Goal: Task Accomplishment & Management: Use online tool/utility

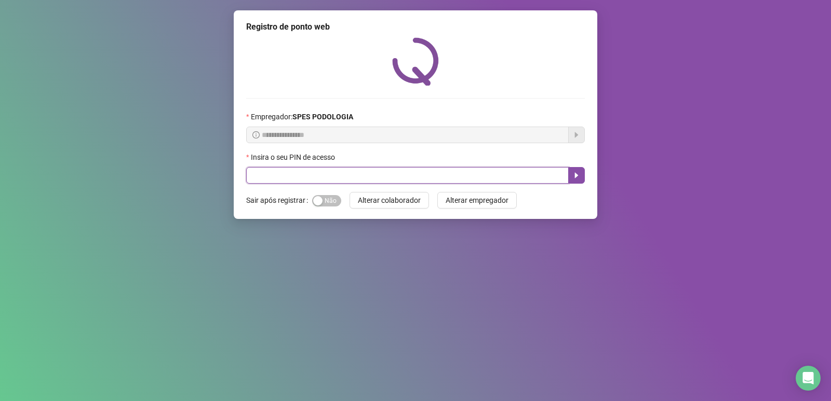
click at [388, 180] on input "text" at bounding box center [407, 175] width 322 height 17
type input "*****"
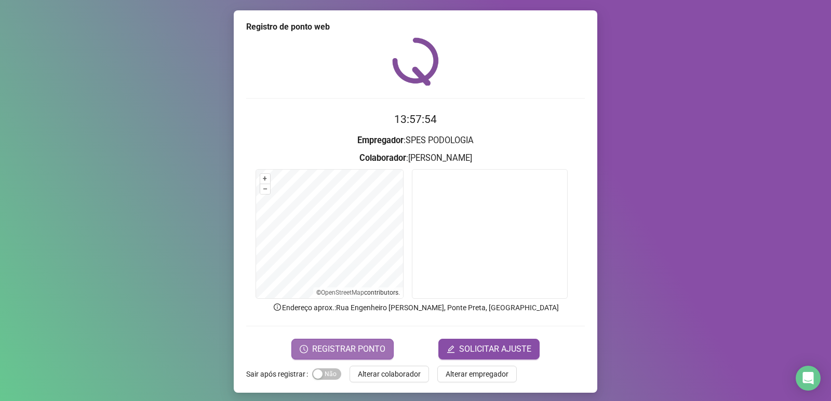
drag, startPoint x: 332, startPoint y: 345, endPoint x: 317, endPoint y: 347, distance: 15.2
click at [319, 348] on span "REGISTRAR PONTO" at bounding box center [348, 349] width 73 height 12
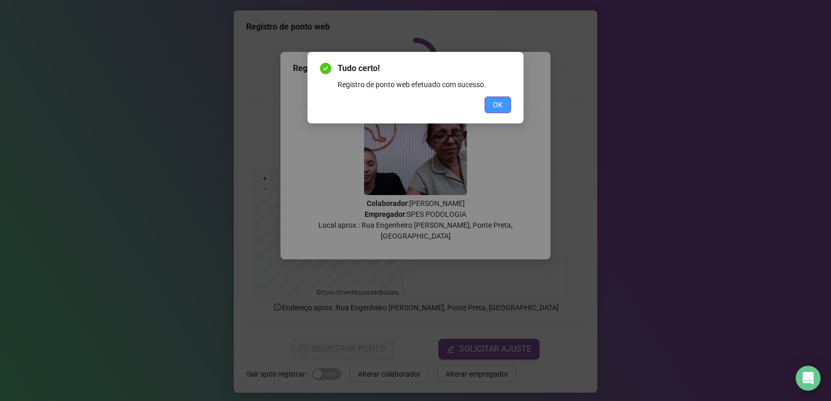
click at [496, 98] on button "OK" at bounding box center [497, 105] width 26 height 17
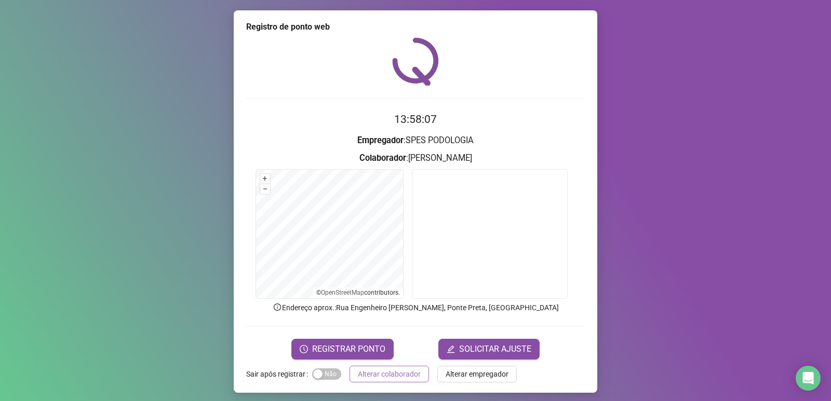
click at [372, 380] on span "Alterar colaborador" at bounding box center [389, 374] width 63 height 11
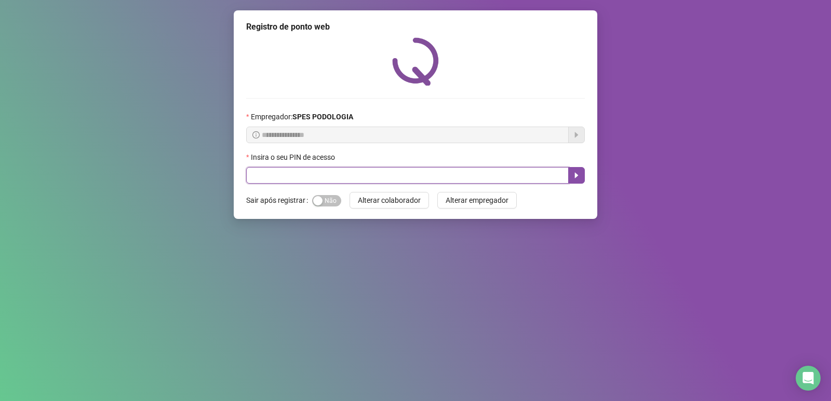
click at [387, 176] on input "text" at bounding box center [407, 175] width 322 height 17
type input "*****"
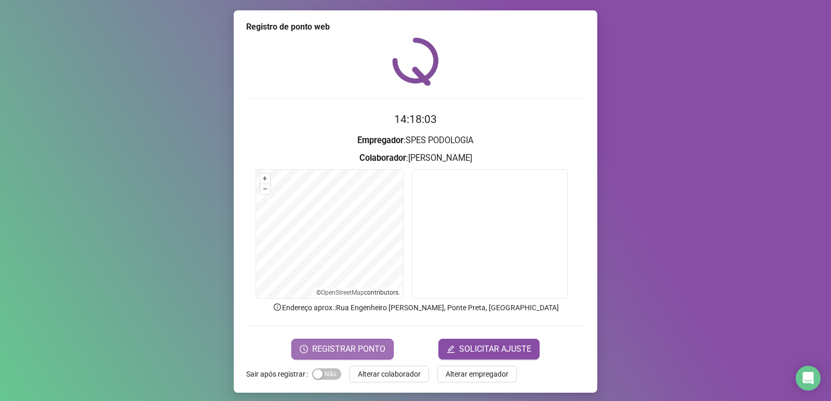
click at [329, 346] on span "REGISTRAR PONTO" at bounding box center [348, 349] width 73 height 12
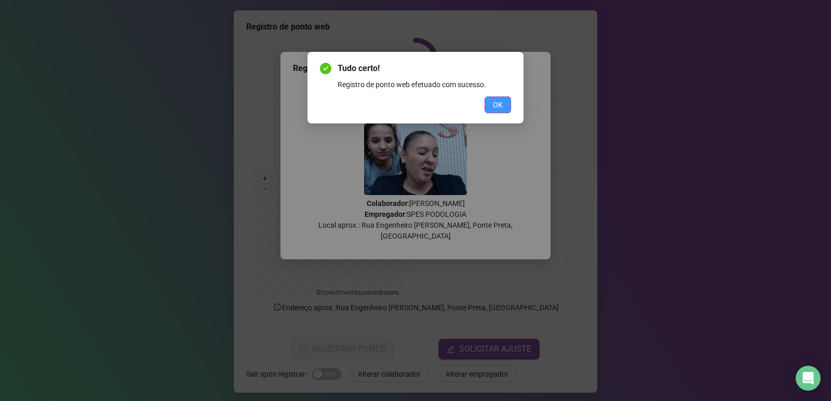
click at [498, 106] on span "OK" at bounding box center [498, 104] width 10 height 11
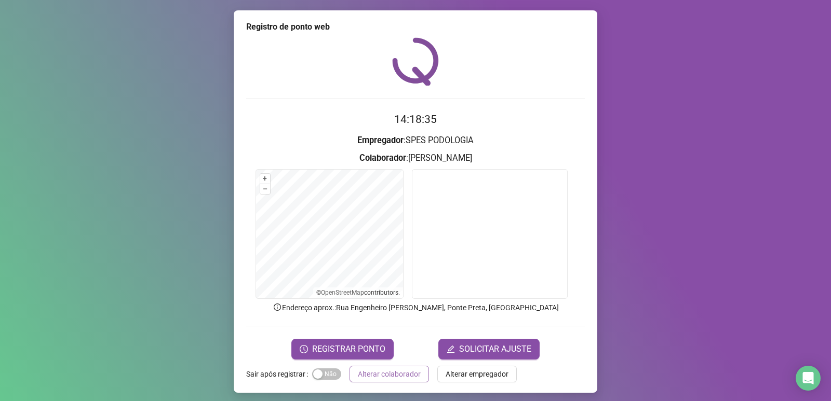
click at [387, 374] on span "Alterar colaborador" at bounding box center [389, 374] width 63 height 11
